Goal: Task Accomplishment & Management: Manage account settings

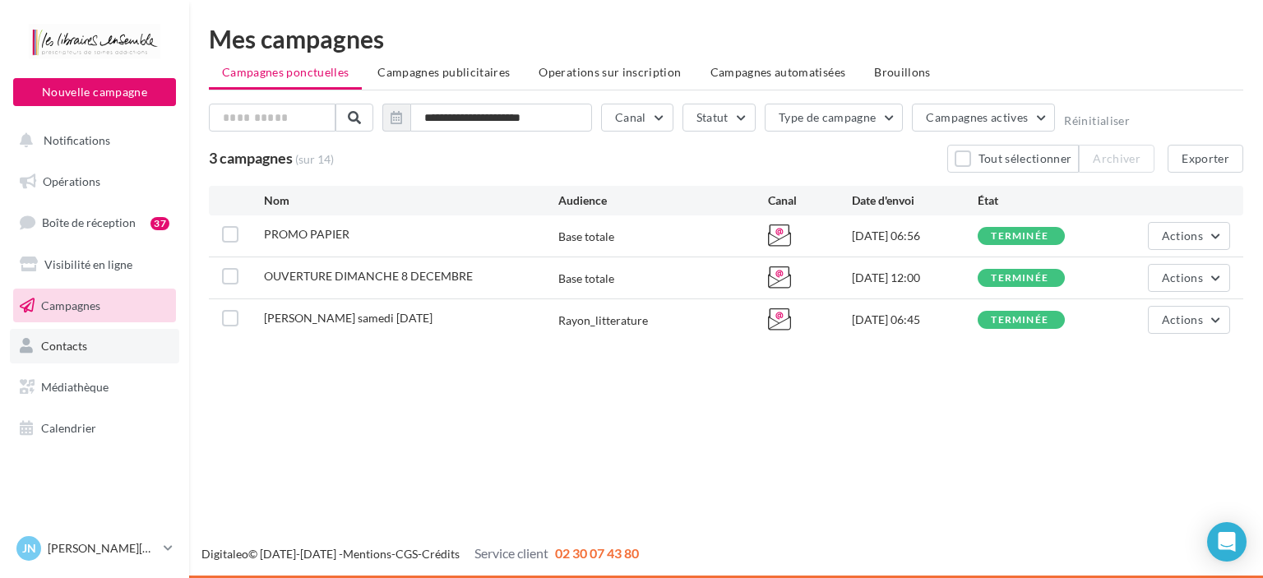
click at [58, 344] on span "Contacts" at bounding box center [64, 346] width 46 height 14
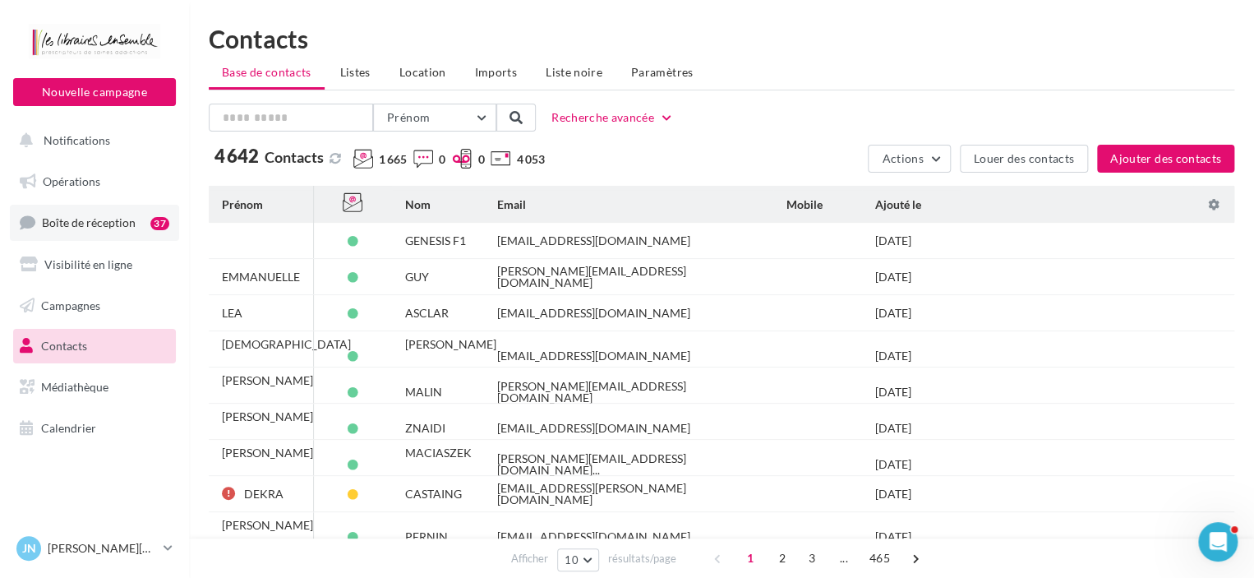
click at [90, 229] on span "Boîte de réception" at bounding box center [89, 222] width 94 height 14
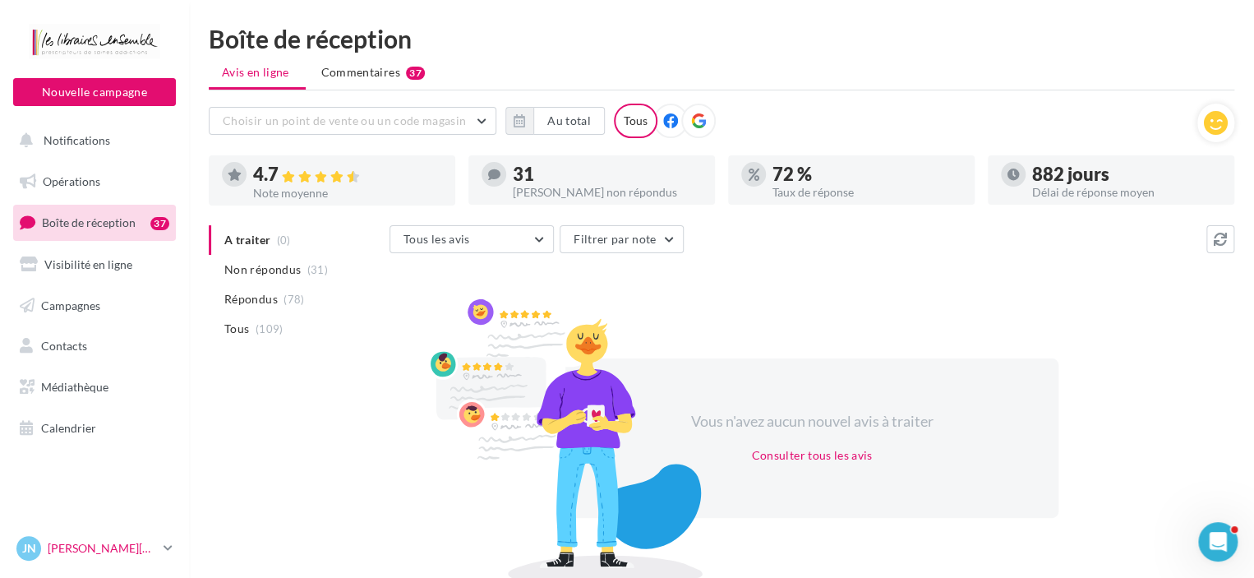
click at [61, 549] on p "[PERSON_NAME][DATE]" at bounding box center [102, 548] width 109 height 16
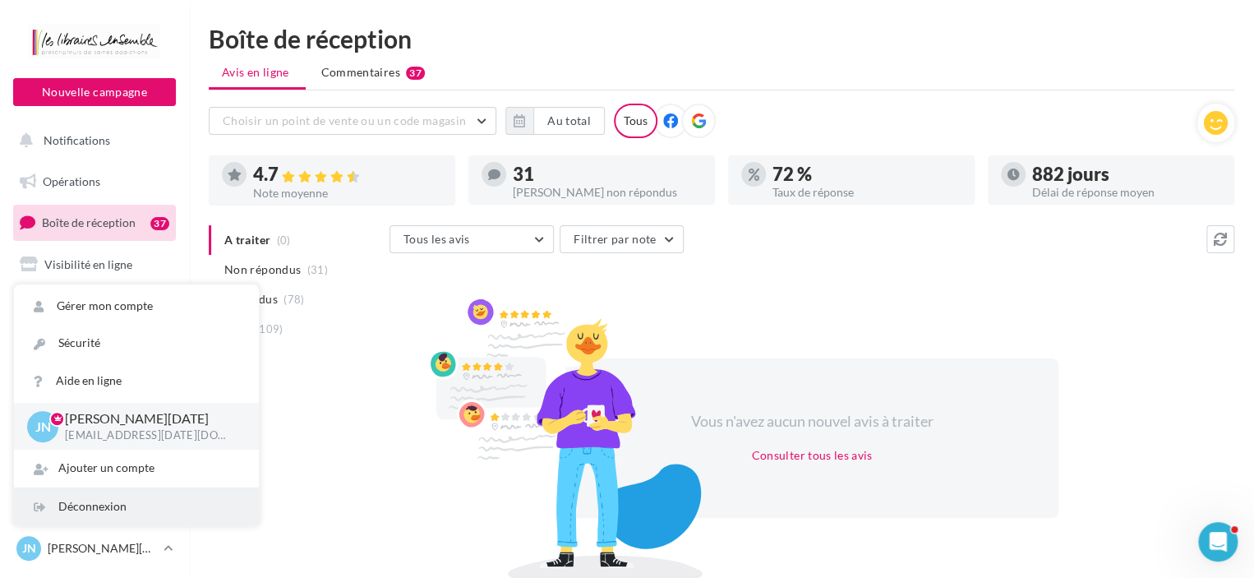
click at [109, 511] on div "Déconnexion" at bounding box center [136, 506] width 245 height 37
